Goal: Find specific page/section: Find specific page/section

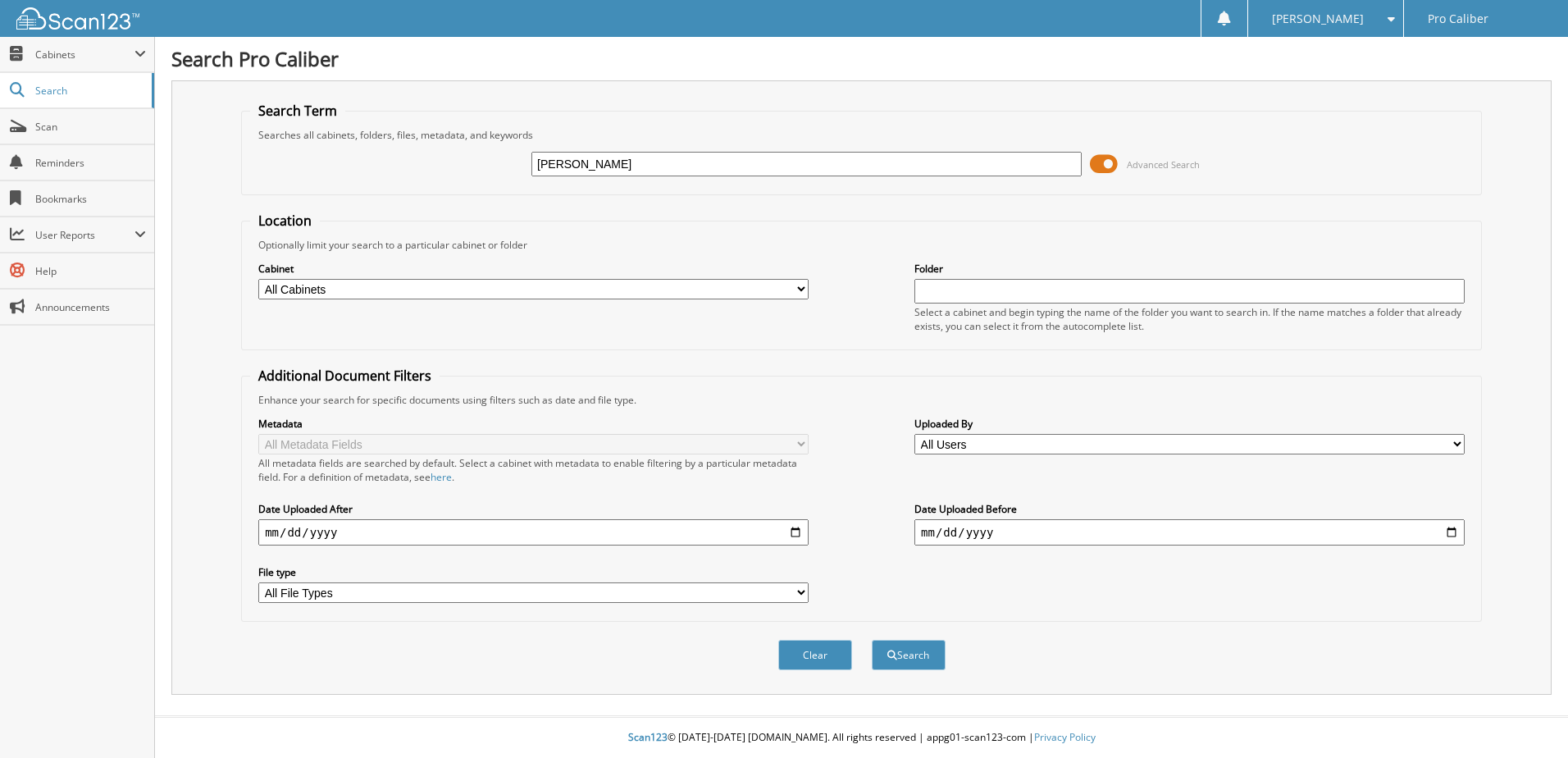
type input "[PERSON_NAME]"
click at [872, 640] on button "Search" at bounding box center [908, 655] width 74 height 30
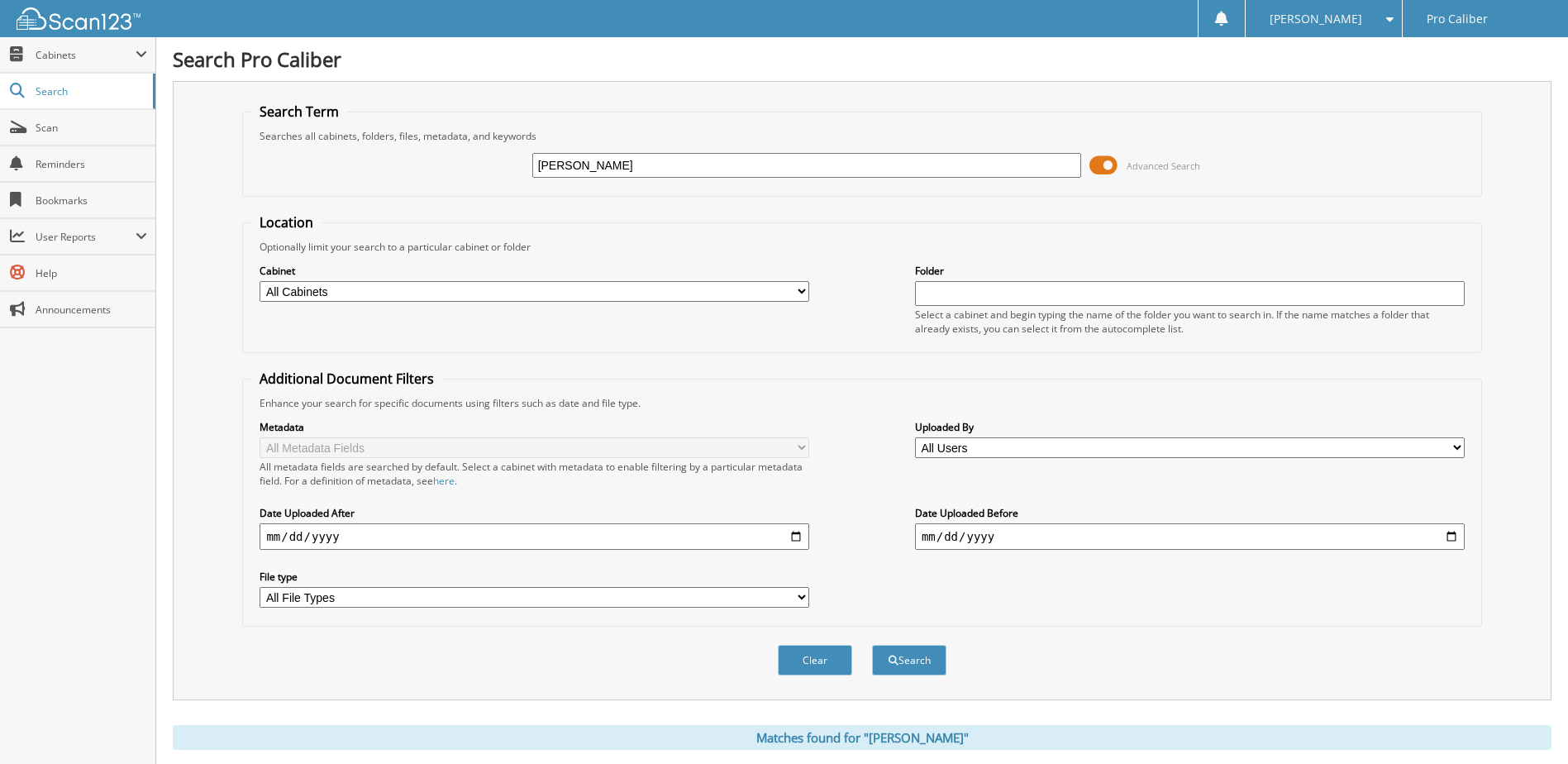
click at [1109, 167] on span at bounding box center [1104, 165] width 28 height 24
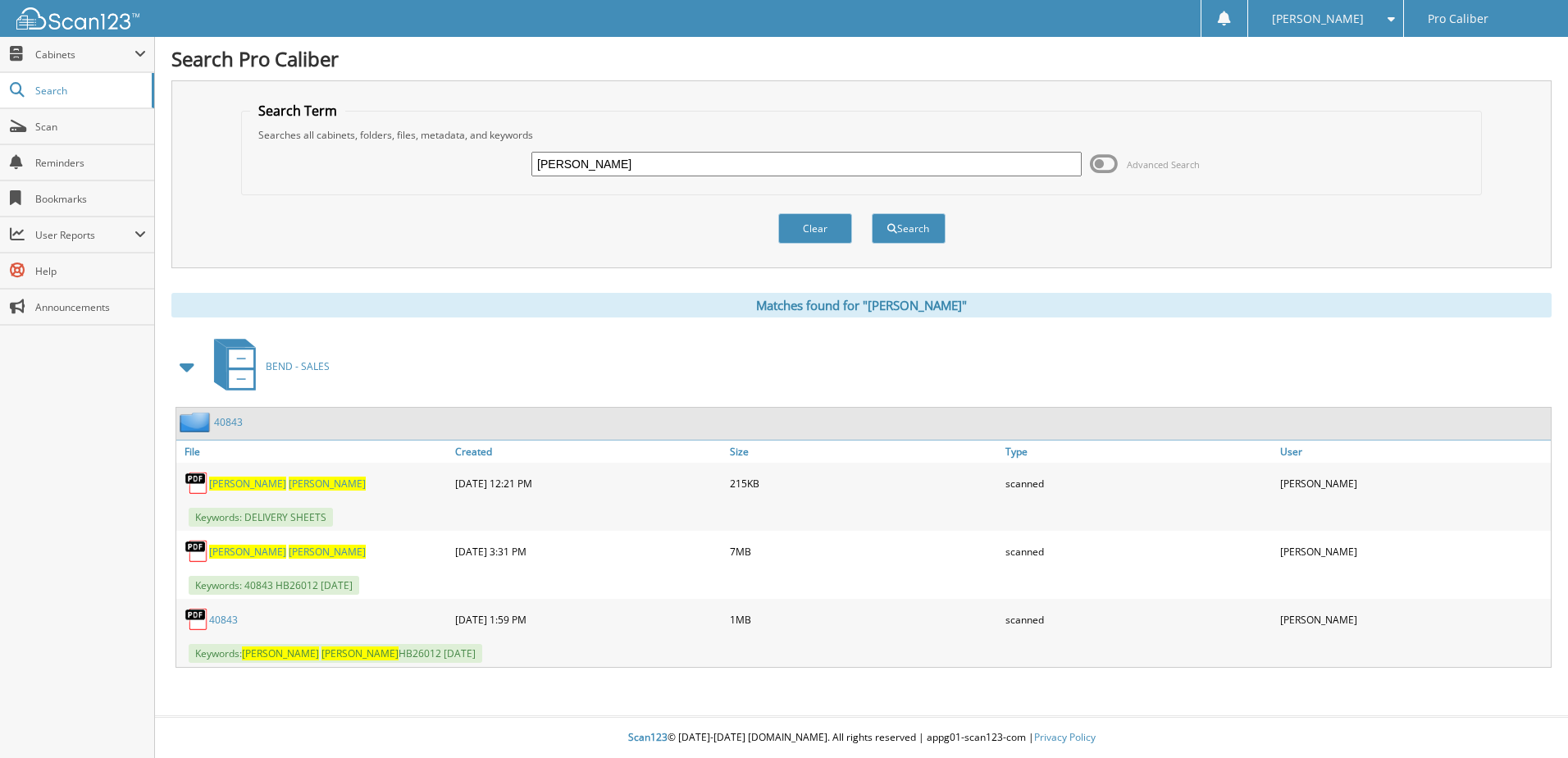
click at [235, 418] on link "40843" at bounding box center [228, 422] width 29 height 14
